Goal: Transaction & Acquisition: Purchase product/service

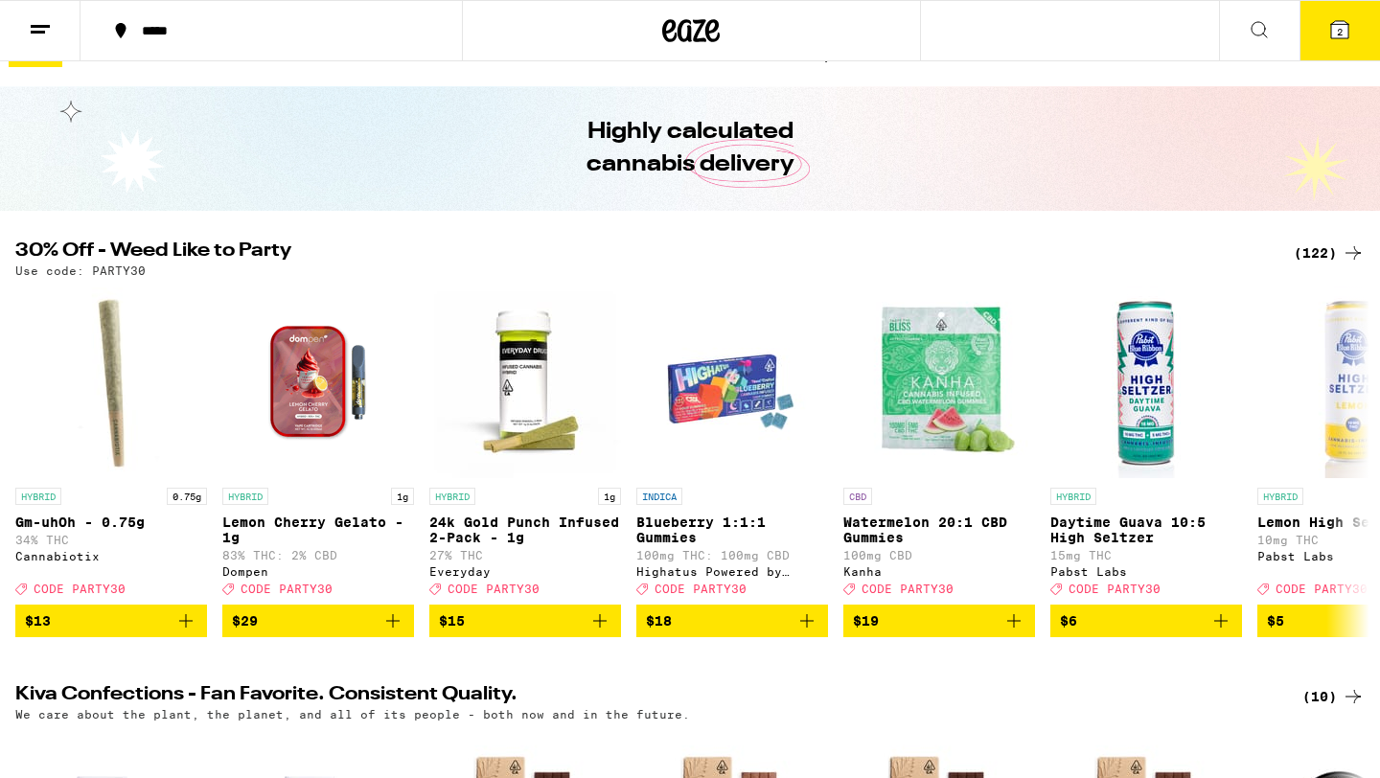
scroll to position [34, 0]
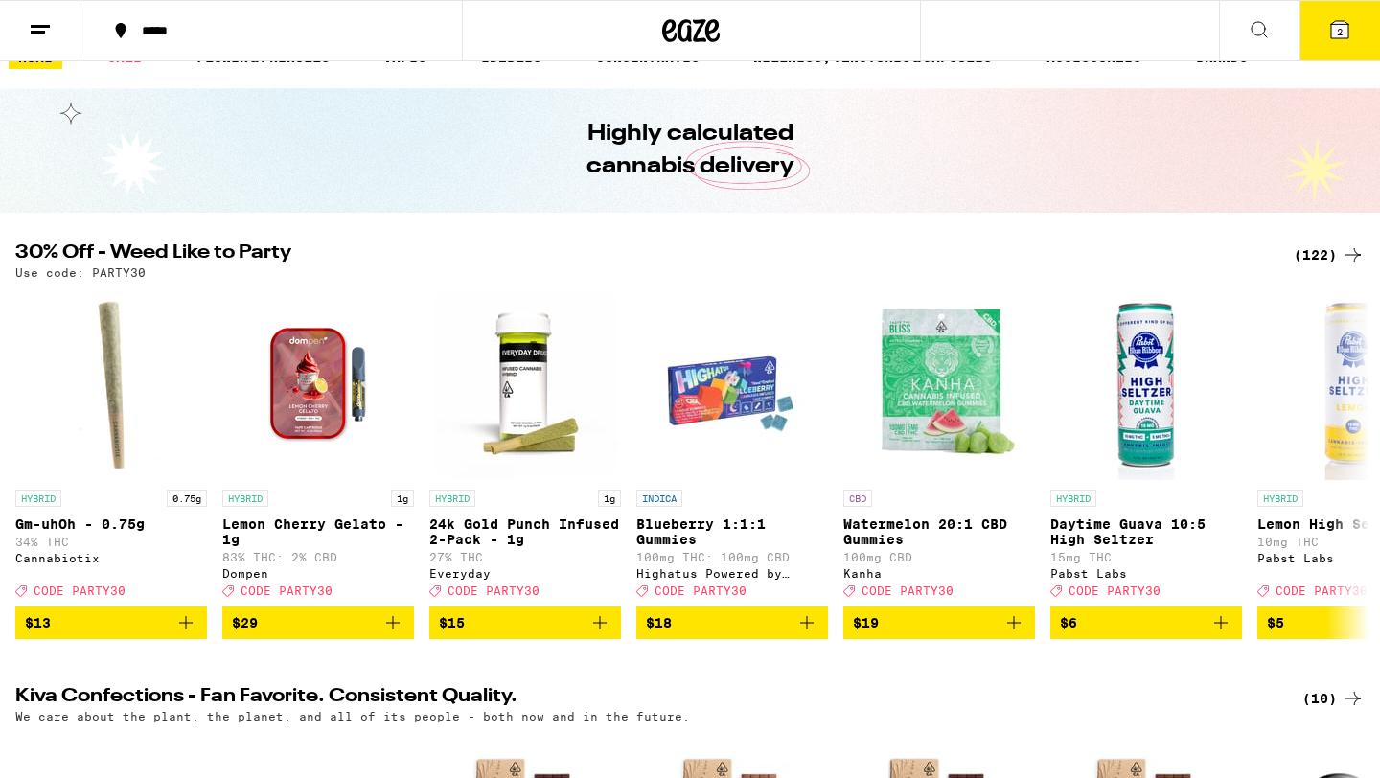
click at [34, 18] on icon at bounding box center [40, 29] width 23 height 23
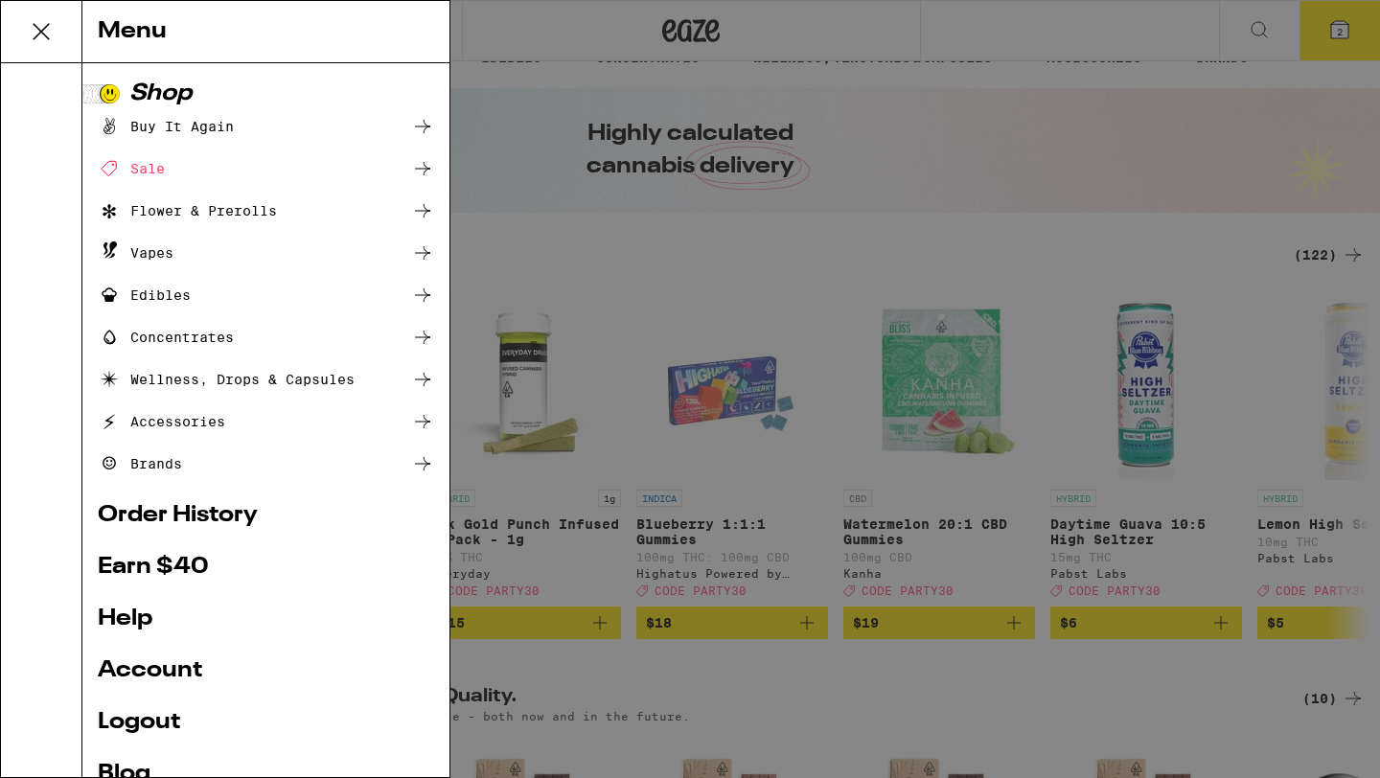
scroll to position [0, 0]
click at [34, 17] on icon at bounding box center [41, 31] width 38 height 38
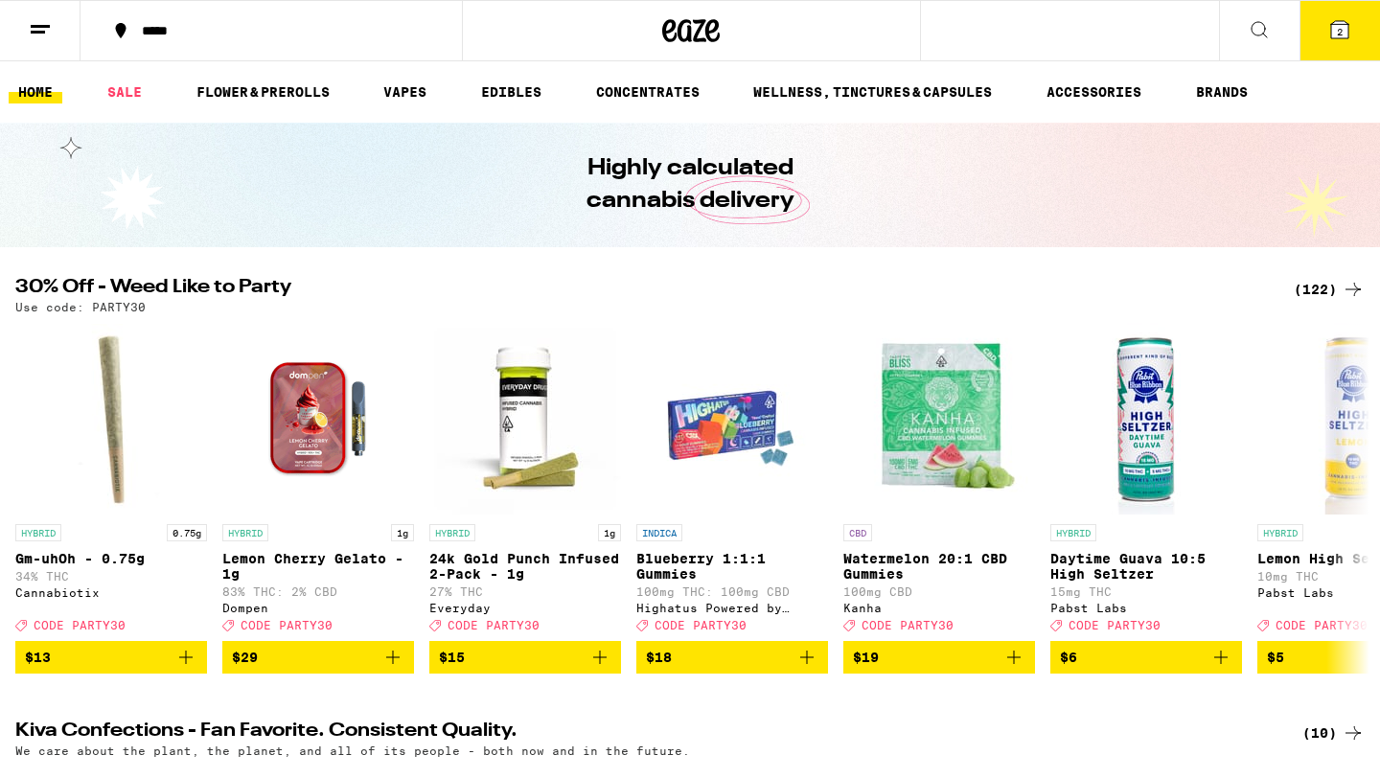
click at [1312, 290] on div "(122)" at bounding box center [1329, 289] width 71 height 23
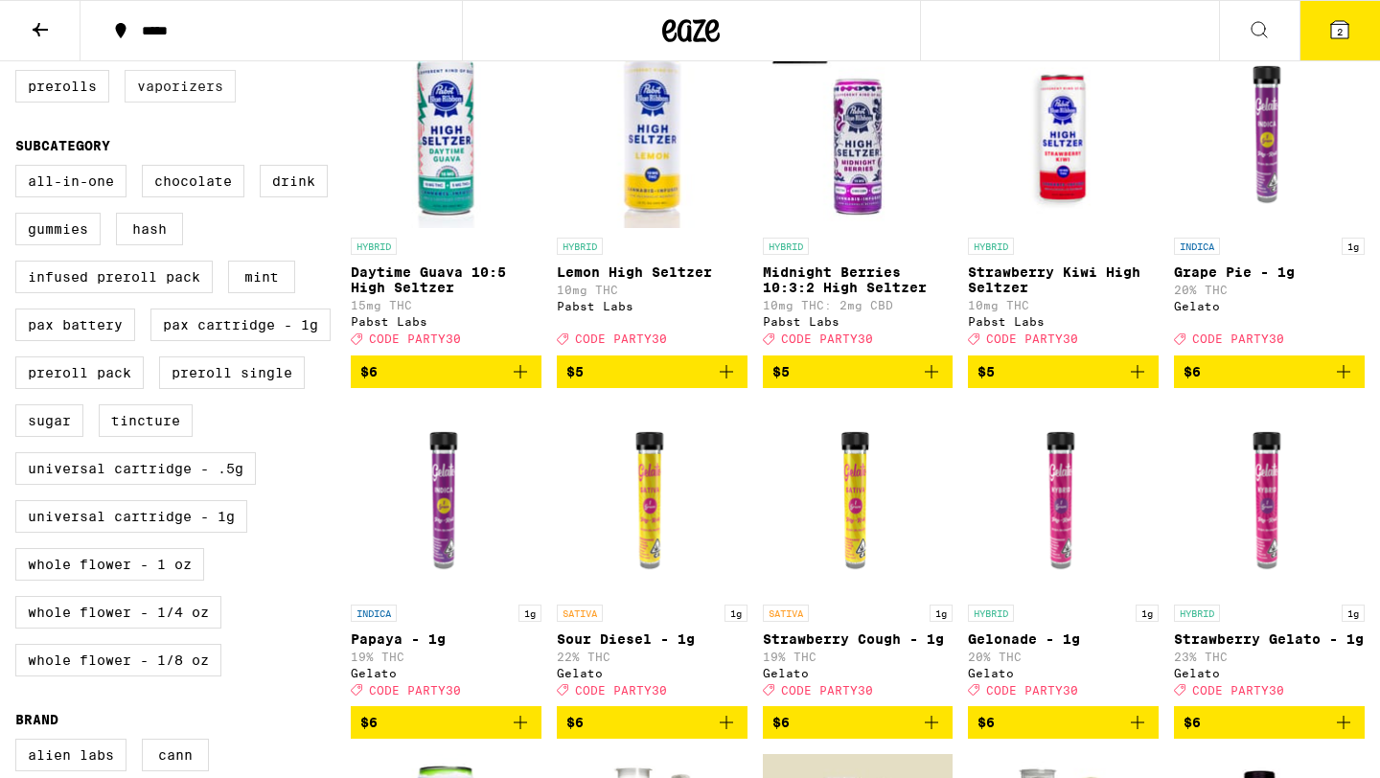
scroll to position [771, 0]
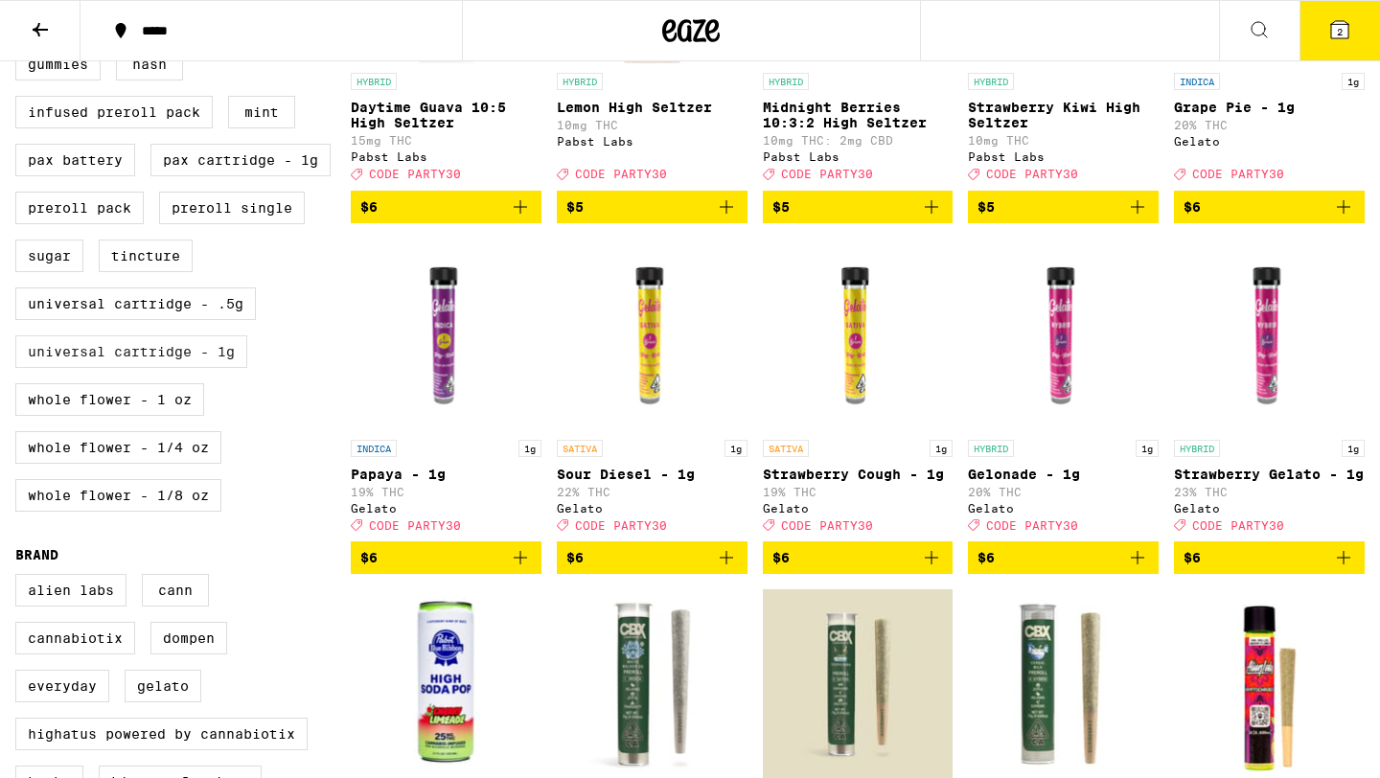
click at [122, 368] on label "Universal Cartridge - 1g" at bounding box center [131, 351] width 232 height 33
click at [20, 4] on input "Universal Cartridge - 1g" at bounding box center [19, 3] width 1 height 1
checkbox input "true"
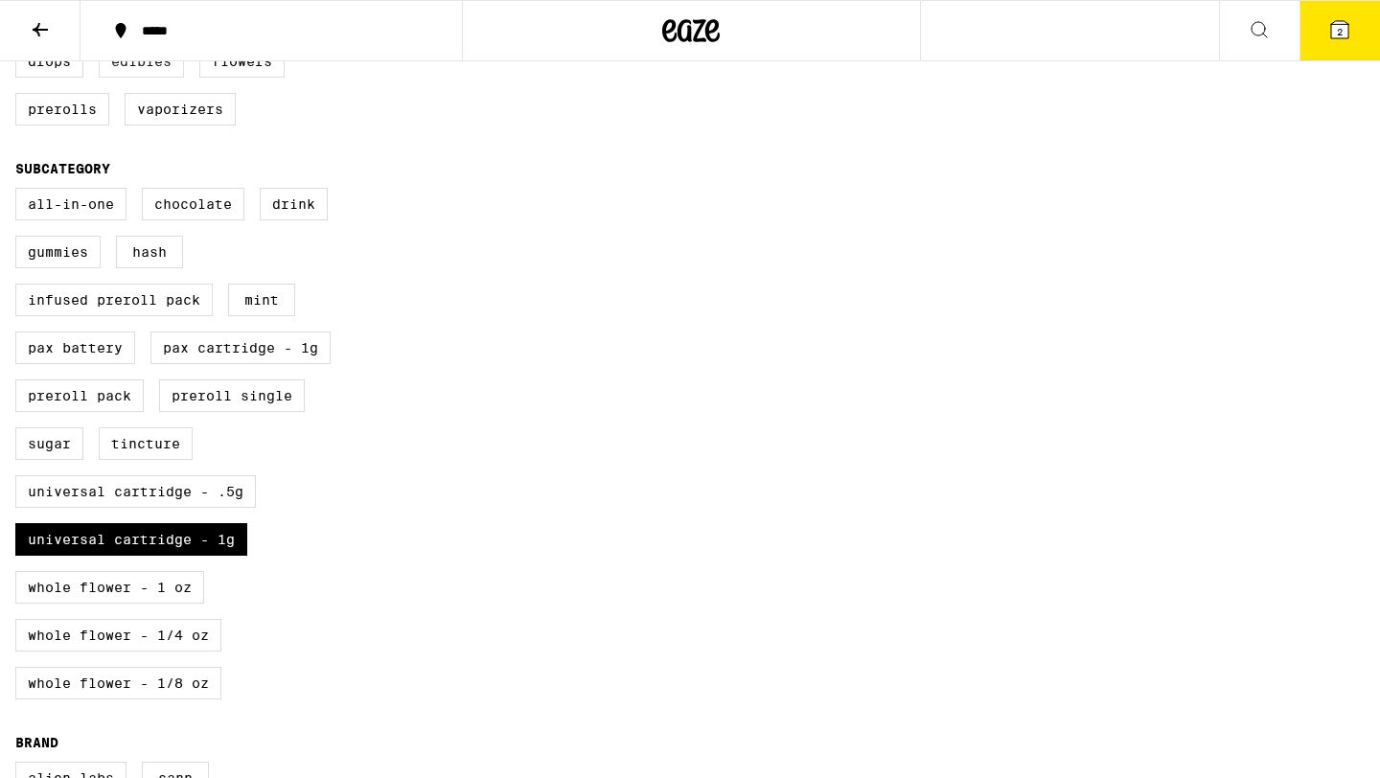
scroll to position [554, 0]
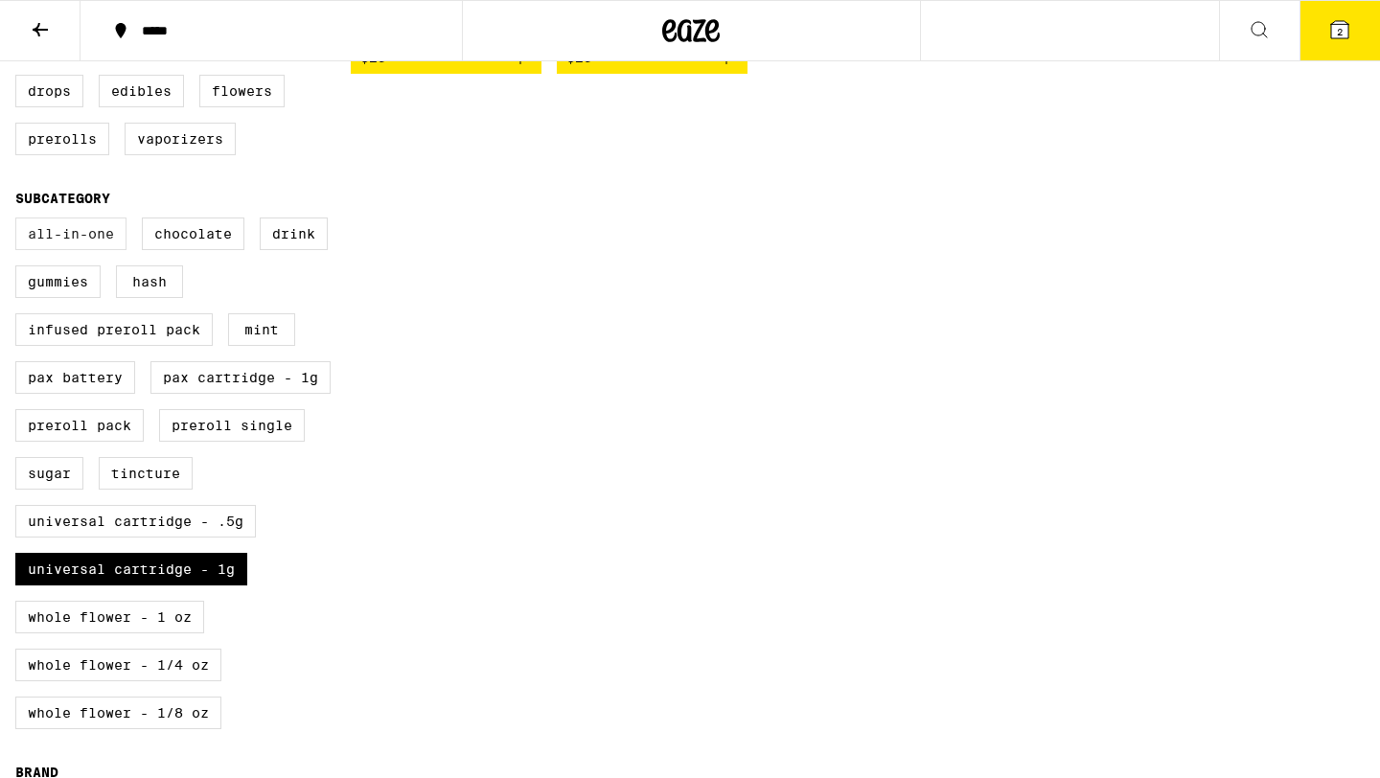
click at [78, 250] on label "All-In-One" at bounding box center [70, 234] width 111 height 33
click at [20, 221] on input "All-In-One" at bounding box center [19, 220] width 1 height 1
checkbox input "true"
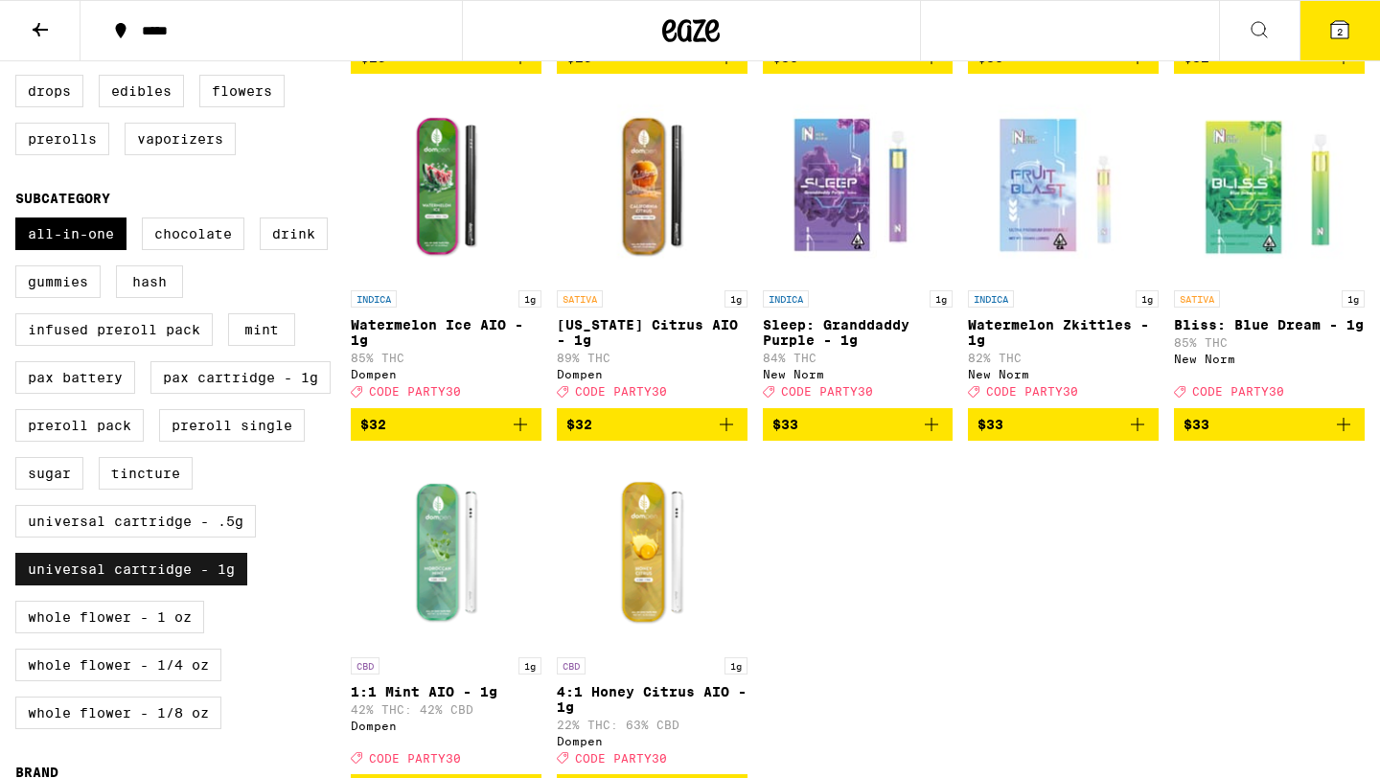
click at [89, 585] on label "Universal Cartridge - 1g" at bounding box center [131, 569] width 232 height 33
click at [20, 221] on input "Universal Cartridge - 1g" at bounding box center [19, 220] width 1 height 1
checkbox input "false"
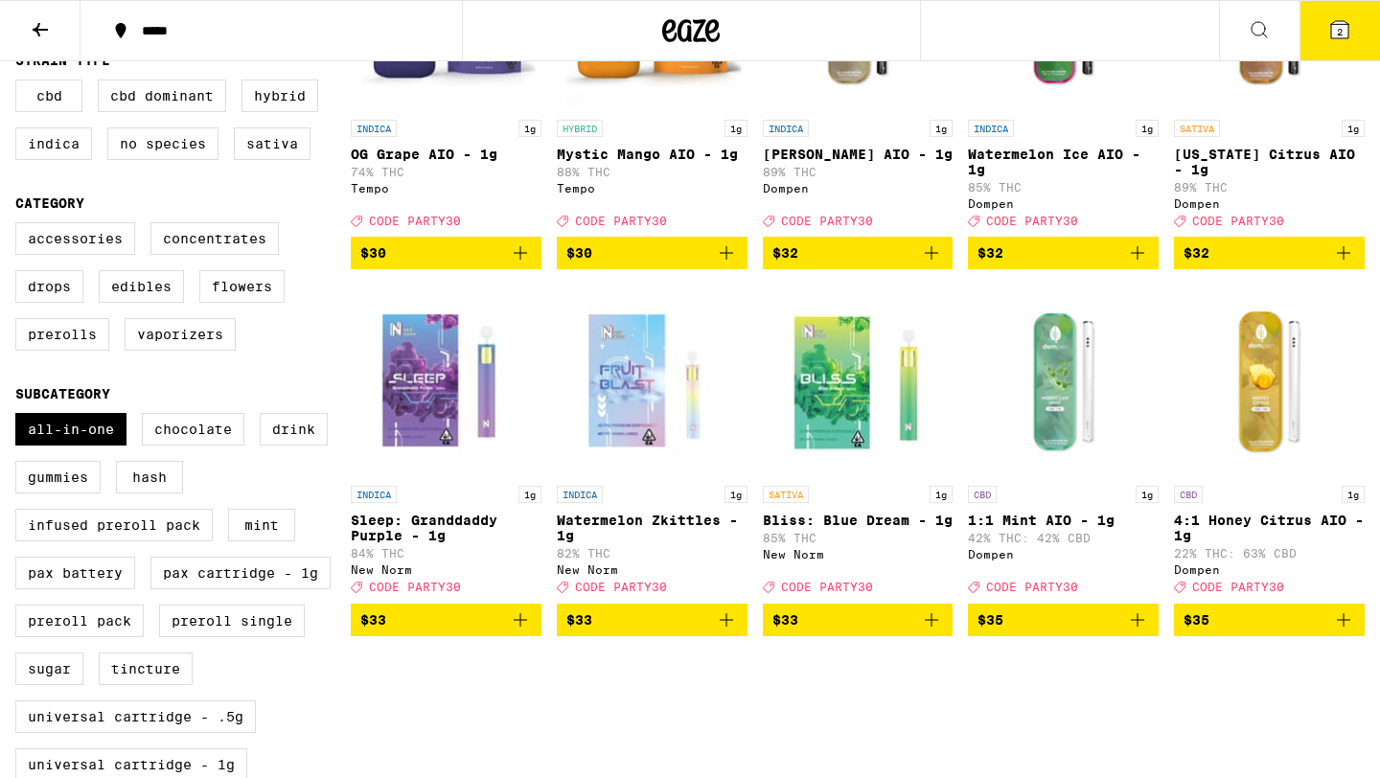
scroll to position [652, 0]
